Goal: Task Accomplishment & Management: Use online tool/utility

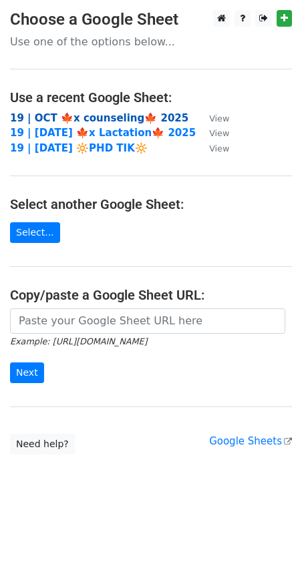
click at [92, 119] on strong "19 | OCT 🍁x counseling🍁 2025" at bounding box center [99, 118] width 178 height 12
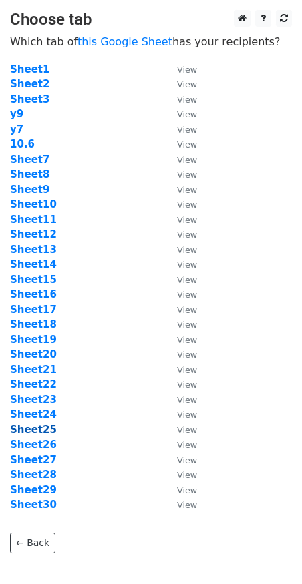
click at [29, 424] on strong "Sheet25" at bounding box center [33, 430] width 47 height 12
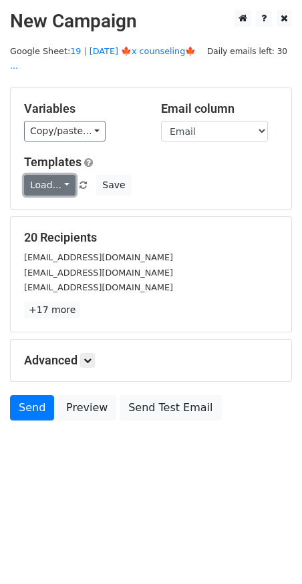
click at [45, 175] on link "Load..." at bounding box center [49, 185] width 51 height 21
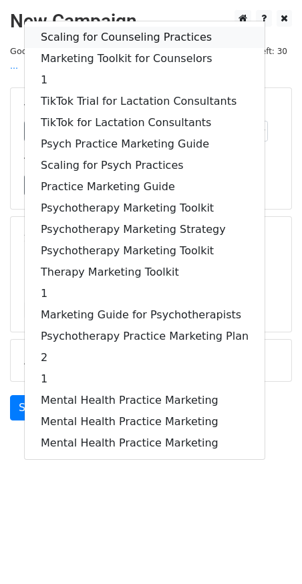
click at [89, 27] on link "Scaling for Counseling Practices" at bounding box center [144, 37] width 239 height 21
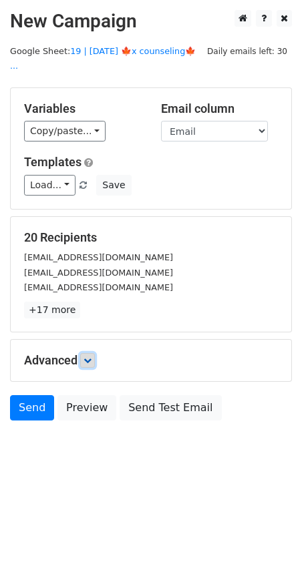
click at [90, 353] on link at bounding box center [87, 360] width 15 height 15
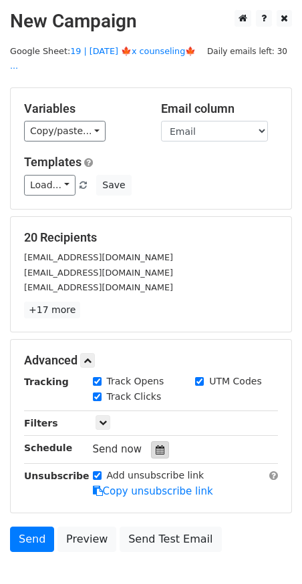
click at [155, 445] on icon at bounding box center [159, 449] width 9 height 9
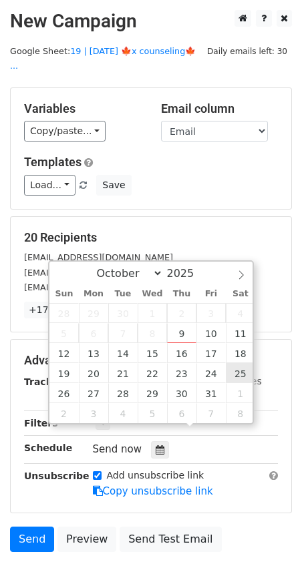
type input "2025-10-25 12:00"
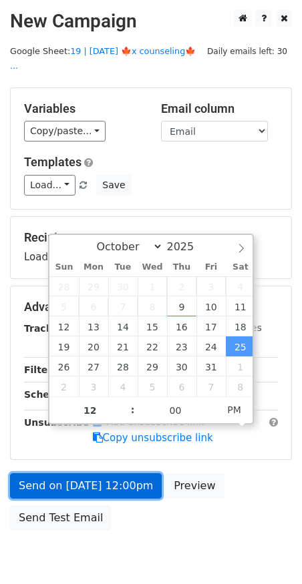
click at [104, 473] on link "Send on Oct 25 at 12:00pm" at bounding box center [85, 485] width 151 height 25
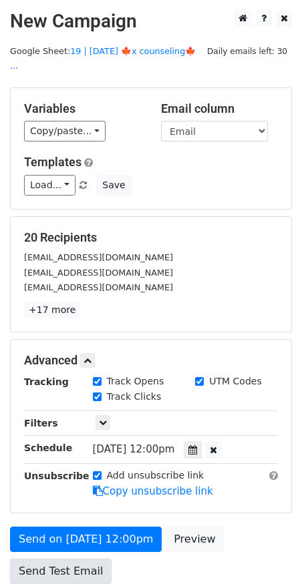
click at [47, 558] on link "Send Test Email" at bounding box center [60, 570] width 101 height 25
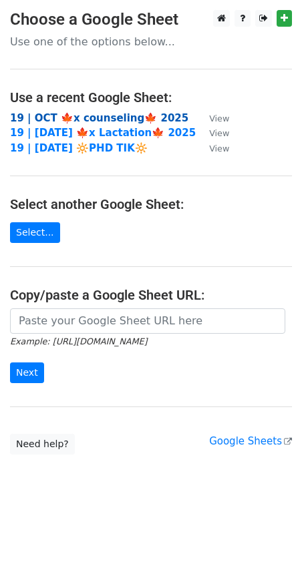
click at [98, 118] on strong "19 | OCT 🍁x counseling🍁 2025" at bounding box center [99, 118] width 178 height 12
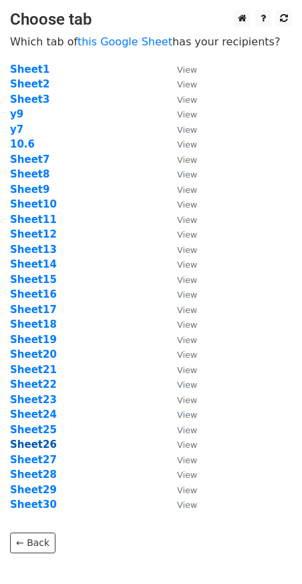
click at [40, 444] on strong "Sheet26" at bounding box center [33, 444] width 47 height 12
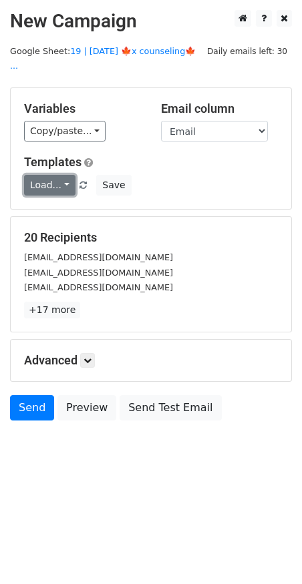
click at [46, 175] on link "Load..." at bounding box center [49, 185] width 51 height 21
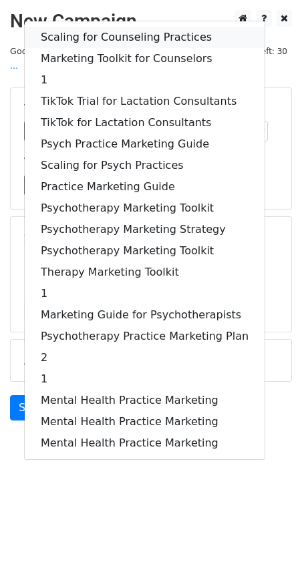
click at [125, 27] on link "Scaling for Counseling Practices" at bounding box center [144, 37] width 239 height 21
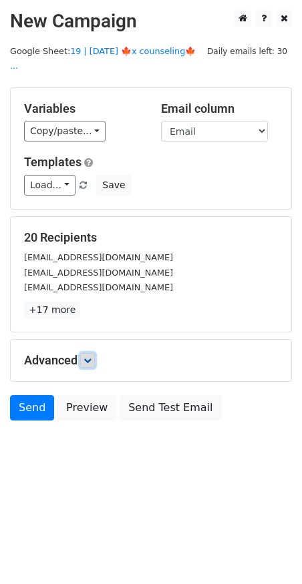
click at [91, 356] on icon at bounding box center [87, 360] width 8 height 8
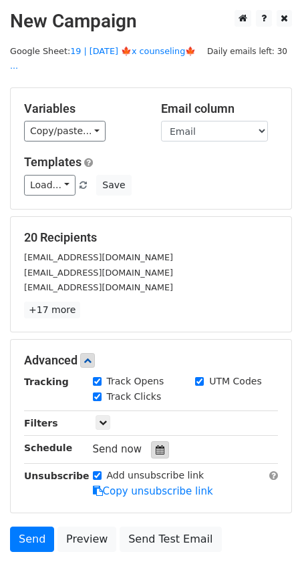
click at [157, 445] on icon at bounding box center [159, 449] width 9 height 9
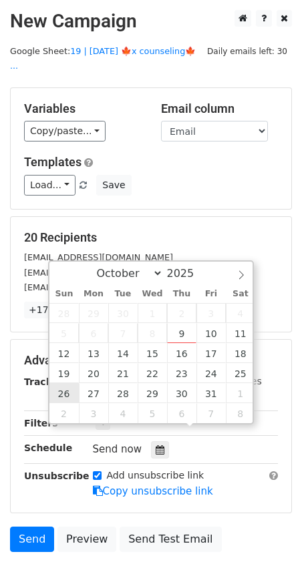
type input "2025-10-26 12:00"
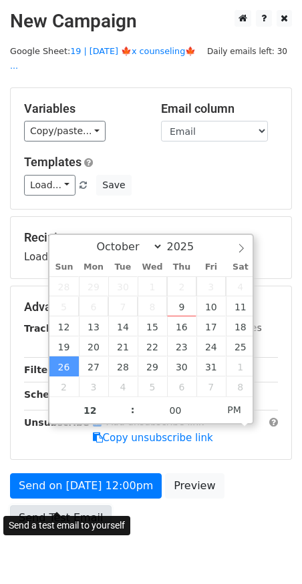
click at [63, 505] on link "Send Test Email" at bounding box center [60, 517] width 101 height 25
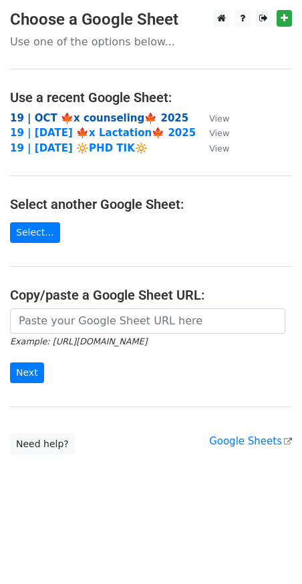
click at [107, 117] on strong "19 | OCT 🍁x counseling🍁 2025" at bounding box center [99, 118] width 178 height 12
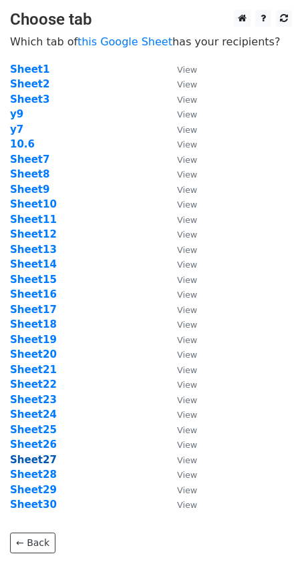
click at [29, 458] on strong "Sheet27" at bounding box center [33, 460] width 47 height 12
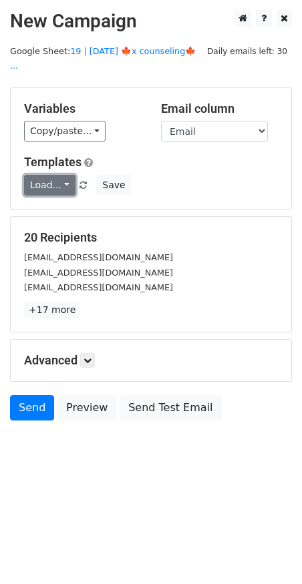
click at [45, 175] on link "Load..." at bounding box center [49, 185] width 51 height 21
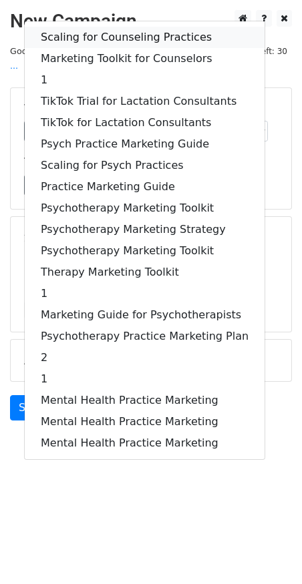
click at [118, 27] on link "Scaling for Counseling Practices" at bounding box center [144, 37] width 239 height 21
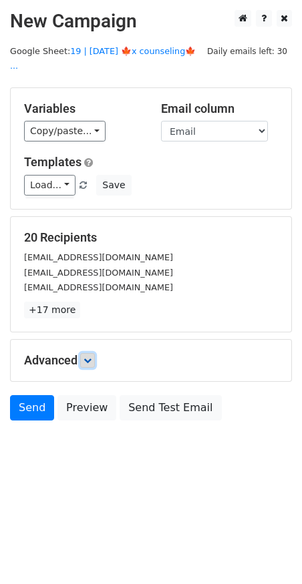
click at [87, 356] on icon at bounding box center [87, 360] width 8 height 8
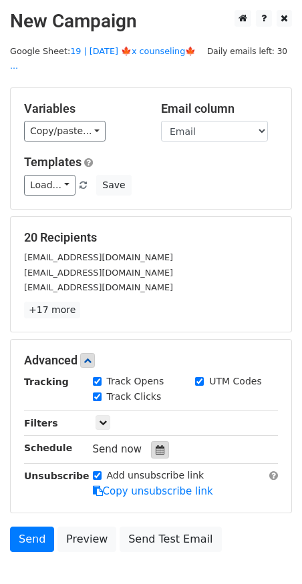
click at [155, 445] on icon at bounding box center [159, 449] width 9 height 9
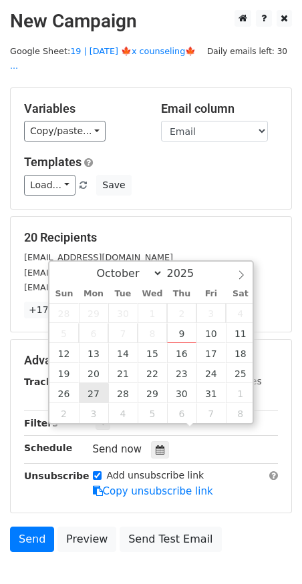
type input "2025-10-27 12:00"
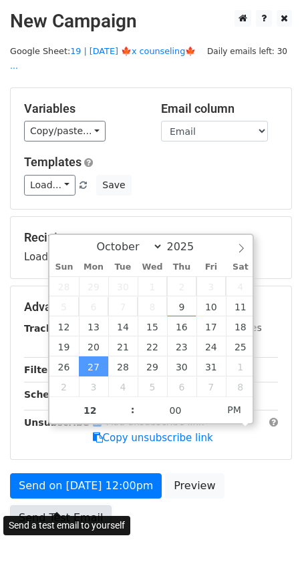
click at [73, 505] on link "Send Test Email" at bounding box center [60, 517] width 101 height 25
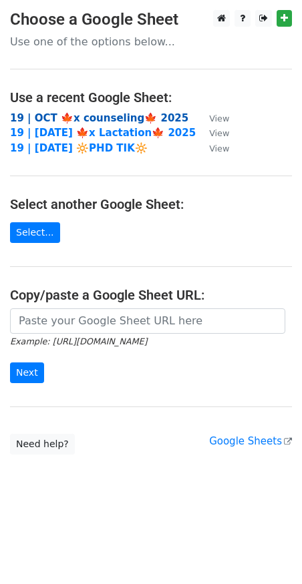
click at [127, 119] on strong "19 | OCT 🍁x counseling🍁 2025" at bounding box center [99, 118] width 178 height 12
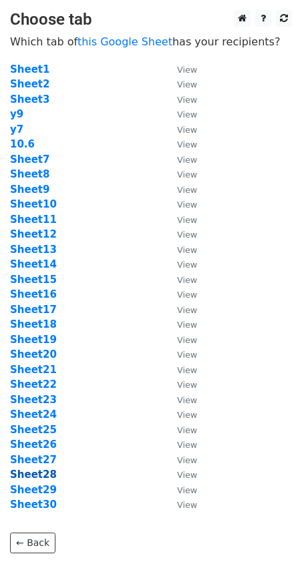
click at [44, 477] on strong "Sheet28" at bounding box center [33, 474] width 47 height 12
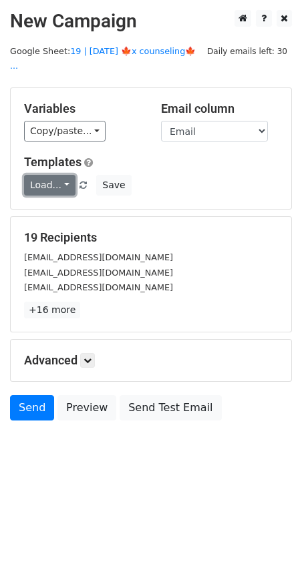
click at [36, 175] on link "Load..." at bounding box center [49, 185] width 51 height 21
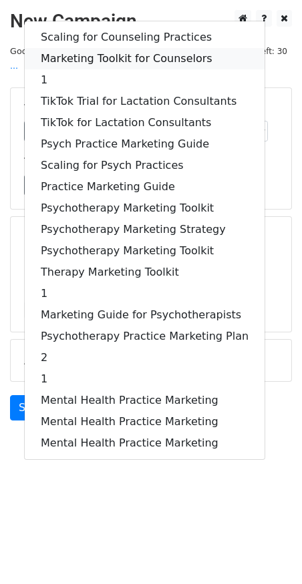
click at [147, 48] on link "Marketing Toolkit for Counselors" at bounding box center [144, 58] width 239 height 21
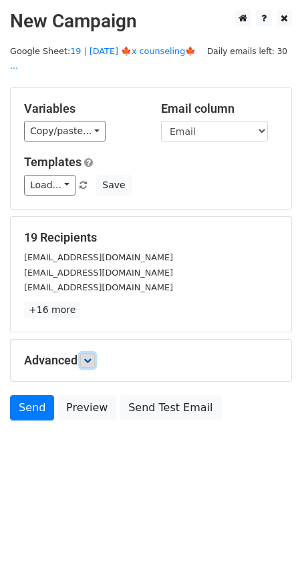
click at [89, 356] on icon at bounding box center [87, 360] width 8 height 8
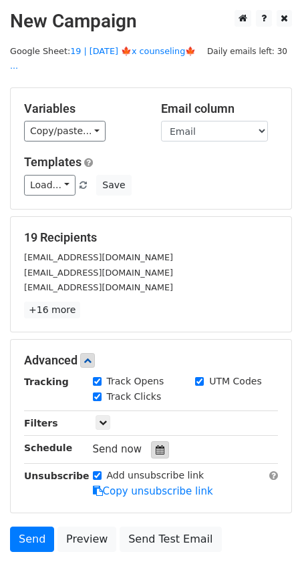
click at [161, 441] on div at bounding box center [160, 449] width 18 height 17
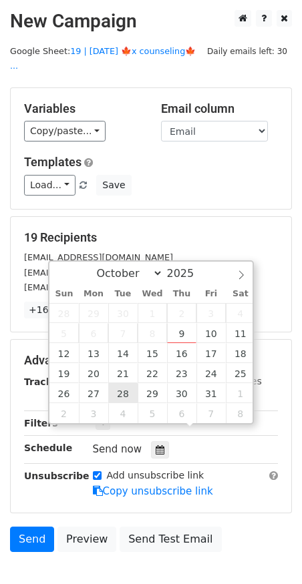
type input "[DATE] 12:00"
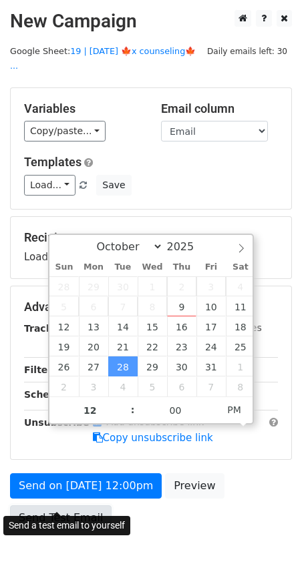
click at [71, 505] on link "Send Test Email" at bounding box center [60, 517] width 101 height 25
